Goal: Navigation & Orientation: Find specific page/section

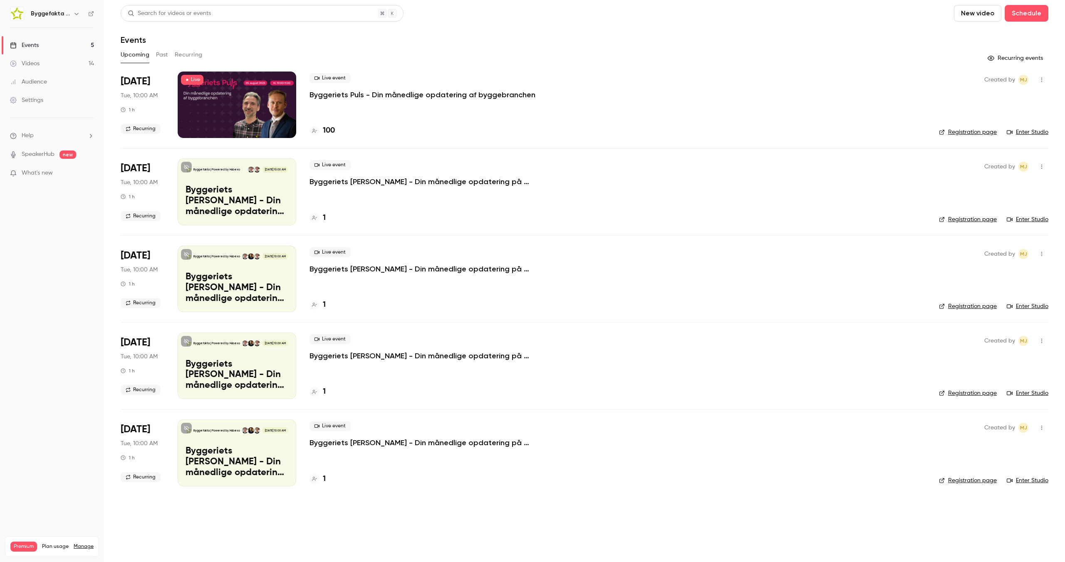
click at [52, 69] on link "Videos 14" at bounding box center [52, 63] width 104 height 18
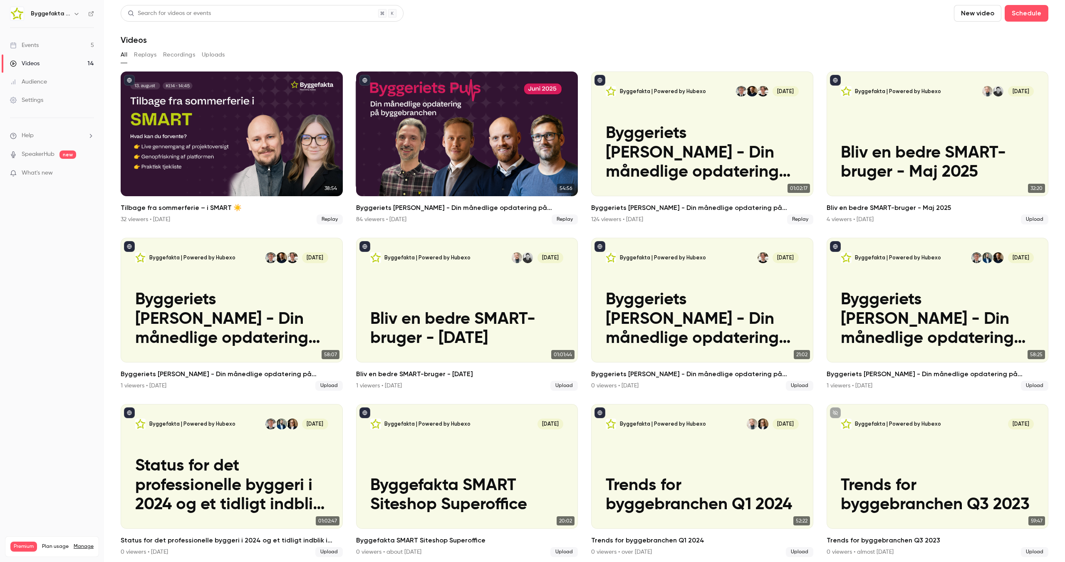
click at [49, 48] on link "Events 5" at bounding box center [52, 45] width 104 height 18
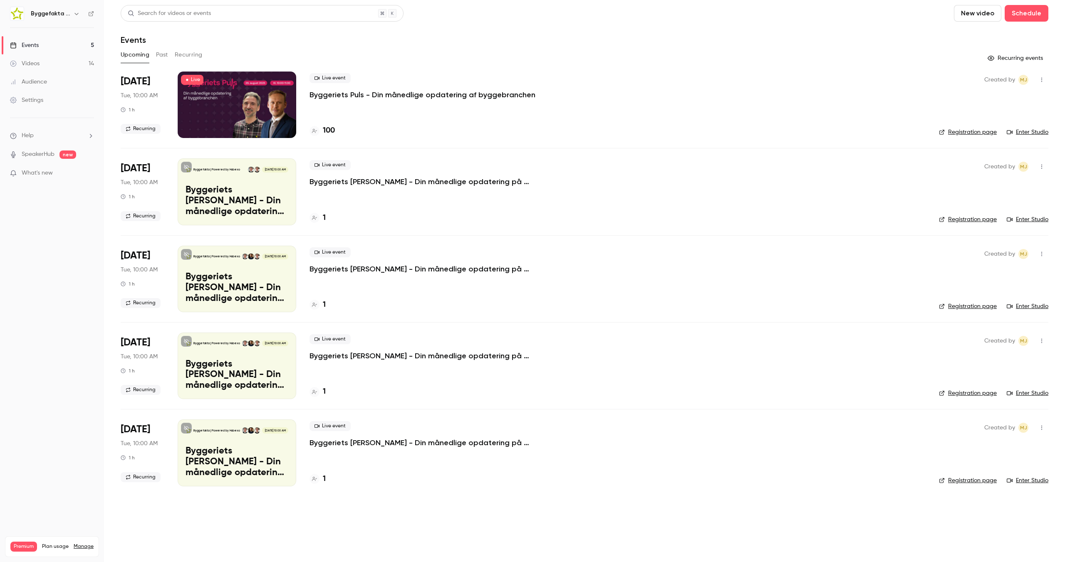
click at [1045, 79] on button "button" at bounding box center [1041, 79] width 13 height 13
click at [1045, 79] on div at bounding box center [532, 281] width 1065 height 562
click at [93, 15] on icon at bounding box center [91, 14] width 6 height 6
click at [40, 105] on link "Settings" at bounding box center [52, 100] width 104 height 18
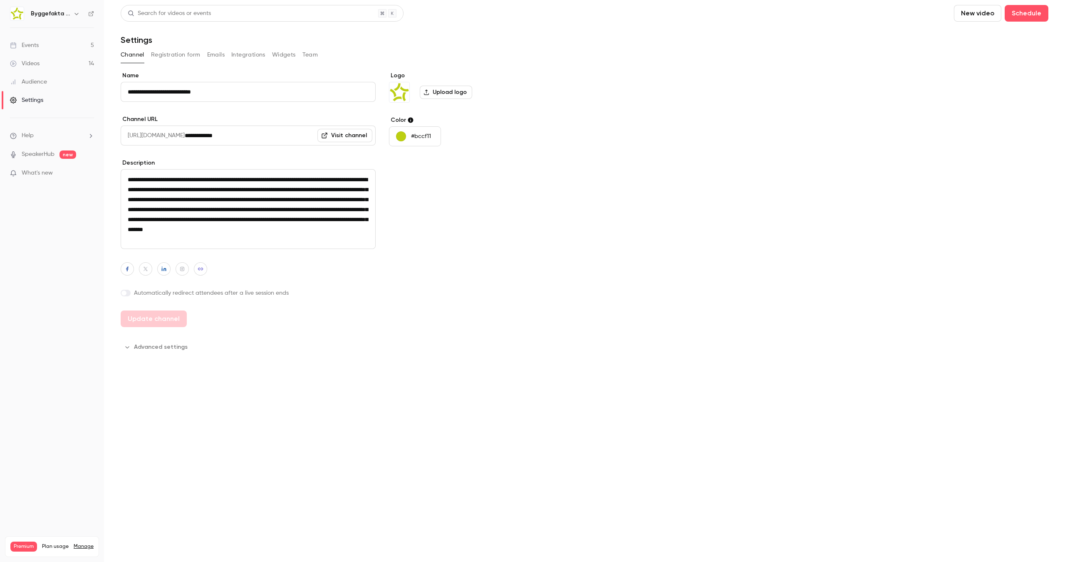
click at [170, 55] on button "Registration form" at bounding box center [175, 54] width 49 height 13
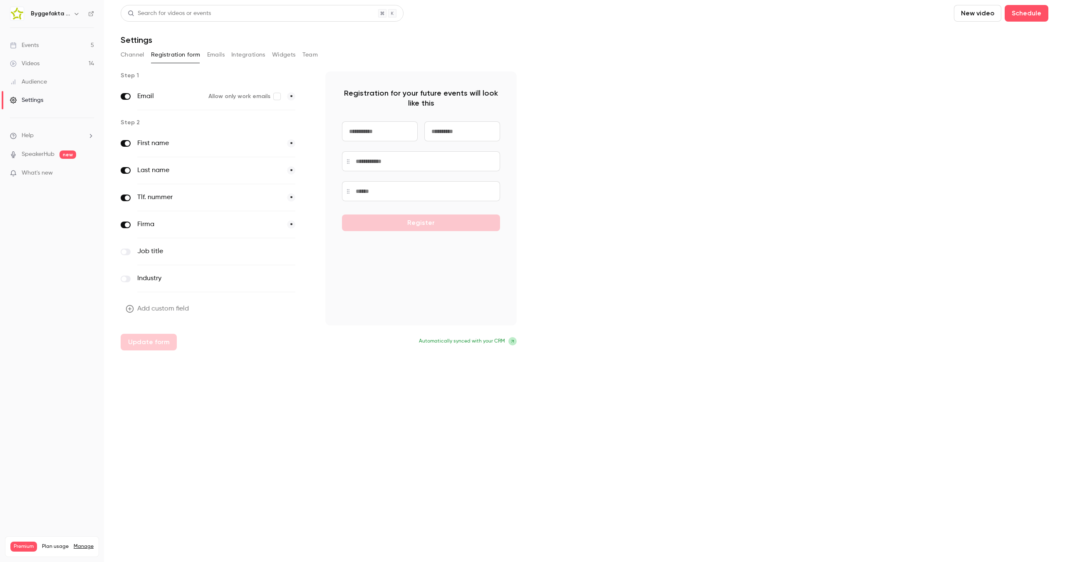
click at [685, 113] on div "Step 1 Email Allow only work emails * Step 2 First name * Last name * Tlf. numm…" at bounding box center [584, 211] width 927 height 279
click at [44, 170] on span "What's new" at bounding box center [37, 173] width 31 height 9
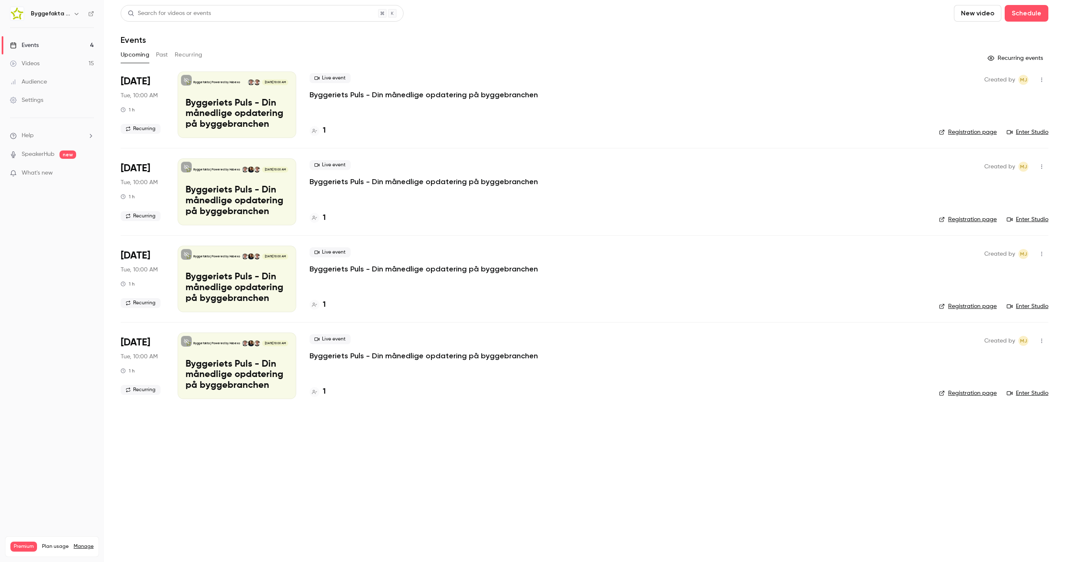
click at [173, 58] on div "Upcoming Past Recurring" at bounding box center [584, 54] width 927 height 13
click at [163, 54] on button "Past" at bounding box center [162, 54] width 12 height 13
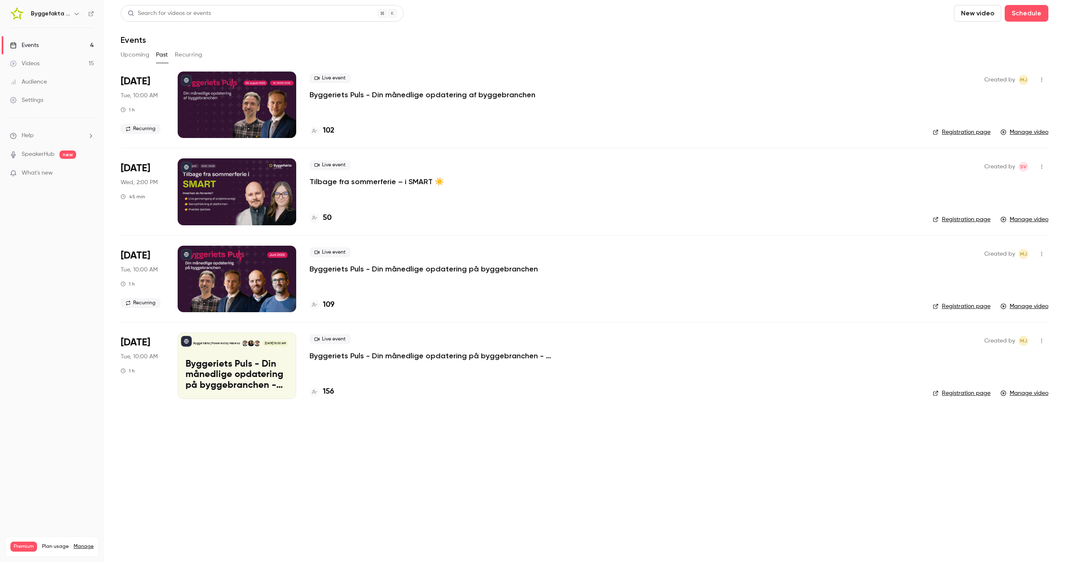
click at [1042, 79] on icon "button" at bounding box center [1041, 80] width 7 height 6
click at [59, 14] on div at bounding box center [532, 281] width 1065 height 562
click at [75, 10] on icon "button" at bounding box center [76, 13] width 7 height 7
click at [94, 17] on div at bounding box center [532, 281] width 1065 height 562
click at [87, 12] on div "Byggefakta | Powered by Hubexo" at bounding box center [52, 14] width 84 height 14
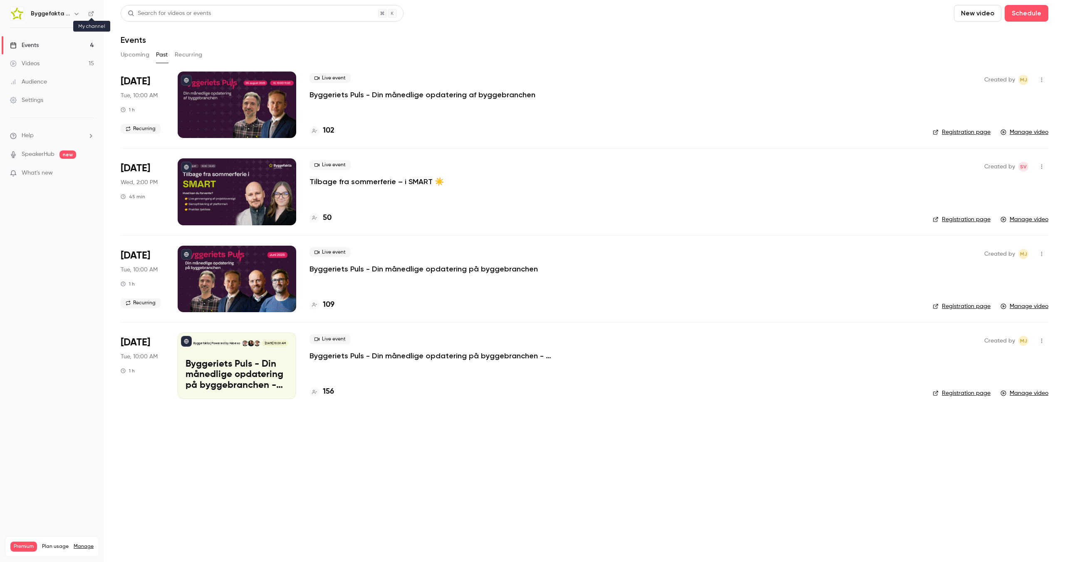
click at [90, 12] on icon at bounding box center [91, 13] width 5 height 5
click at [1025, 134] on link "Manage video" at bounding box center [1024, 132] width 48 height 8
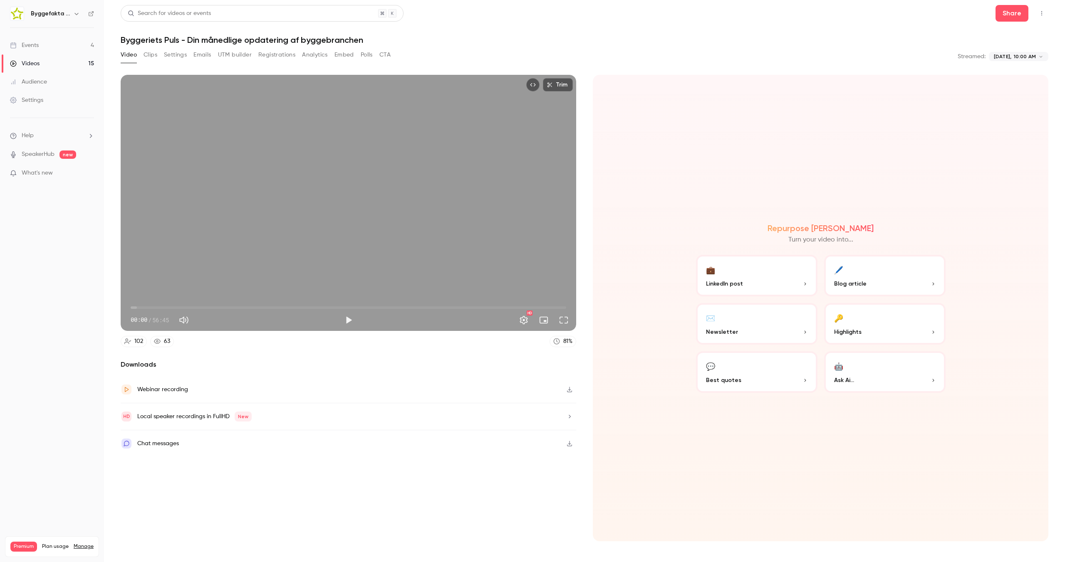
click at [1041, 57] on body "**********" at bounding box center [532, 314] width 1065 height 628
click at [864, 52] on div at bounding box center [532, 281] width 1065 height 562
click at [1036, 16] on button "Top Bar Actions" at bounding box center [1041, 13] width 13 height 13
click at [1036, 16] on div at bounding box center [532, 281] width 1065 height 562
click at [1004, 11] on button "Share" at bounding box center [1011, 13] width 33 height 17
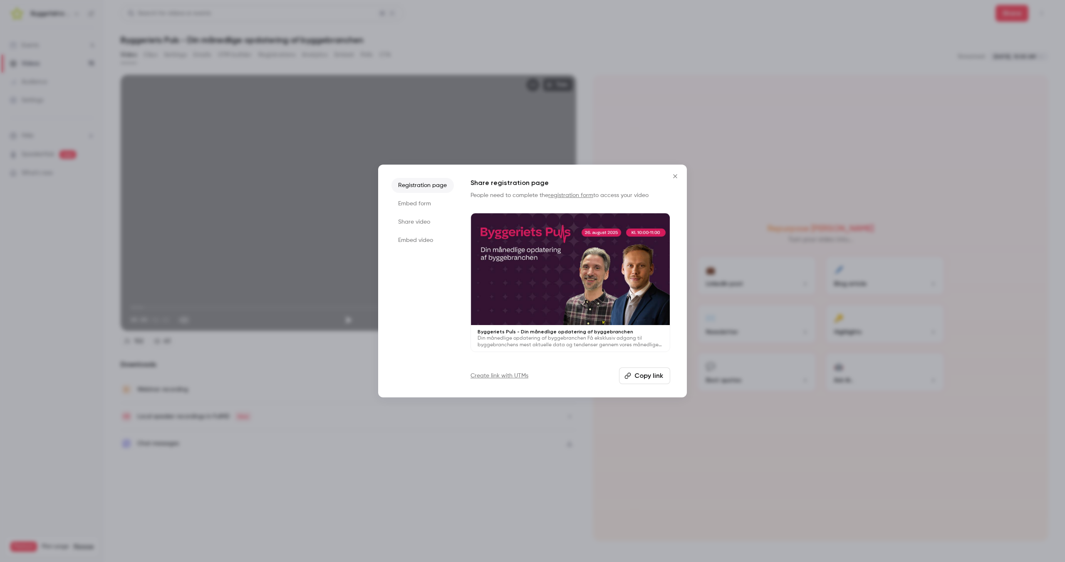
click at [676, 177] on icon "Close" at bounding box center [675, 176] width 10 height 7
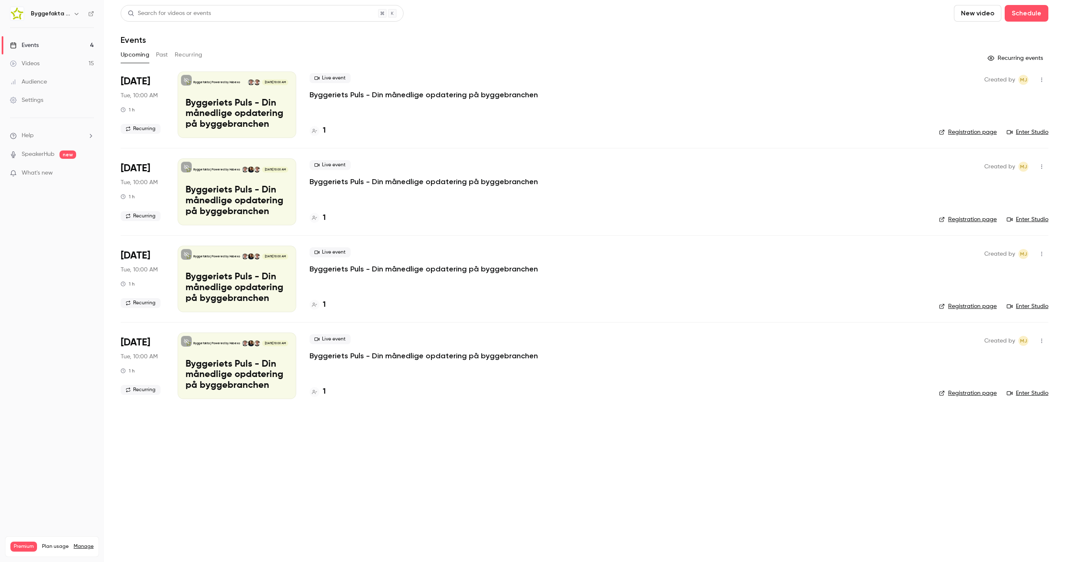
click at [162, 55] on button "Past" at bounding box center [162, 54] width 12 height 13
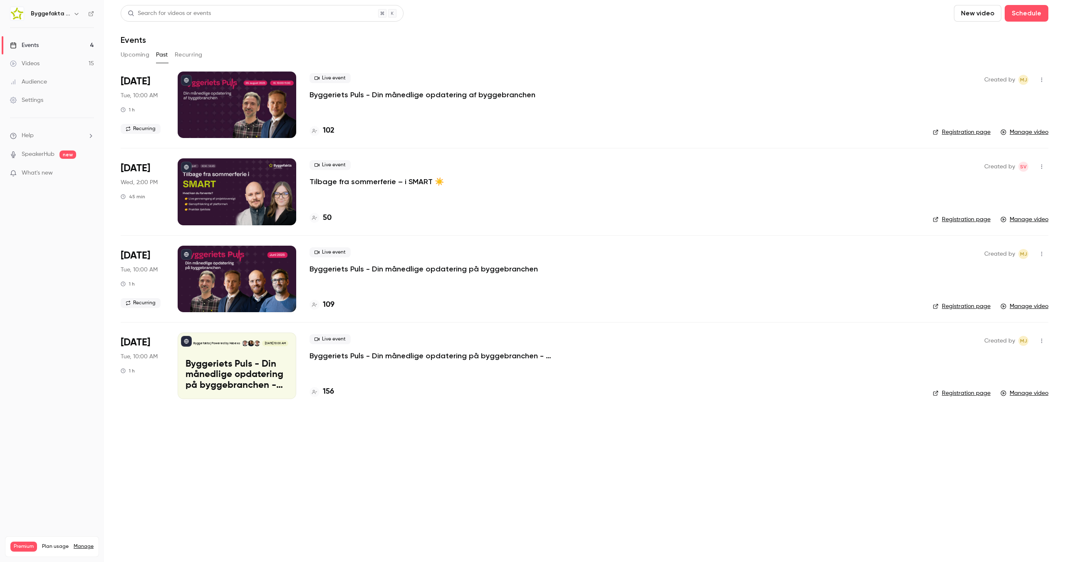
click at [385, 93] on p "Byggeriets Puls - Din månedlige opdatering af byggebranchen" at bounding box center [422, 95] width 226 height 10
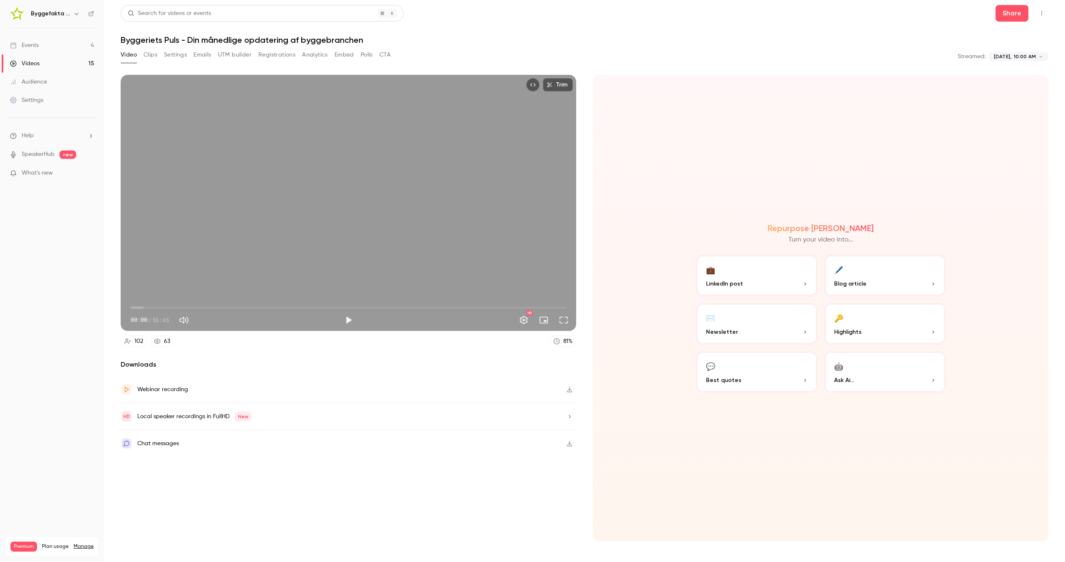
click at [91, 15] on icon at bounding box center [91, 14] width 6 height 6
